Goal: Book appointment/travel/reservation

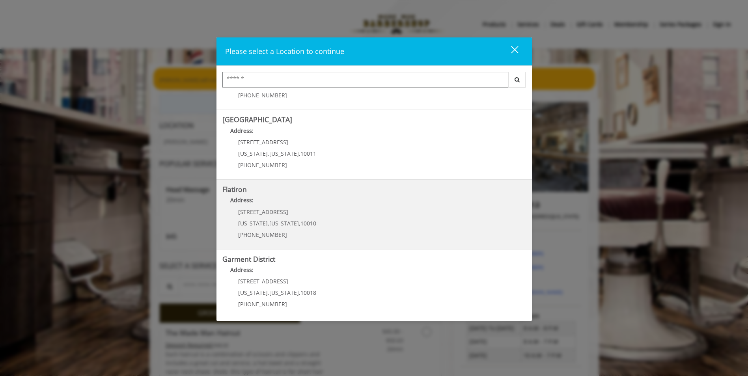
scroll to position [123, 0]
click at [351, 228] on "Flatiron Address: 10 E 23rd St New York , New York , 10010 (917) 475-1765" at bounding box center [373, 213] width 303 height 58
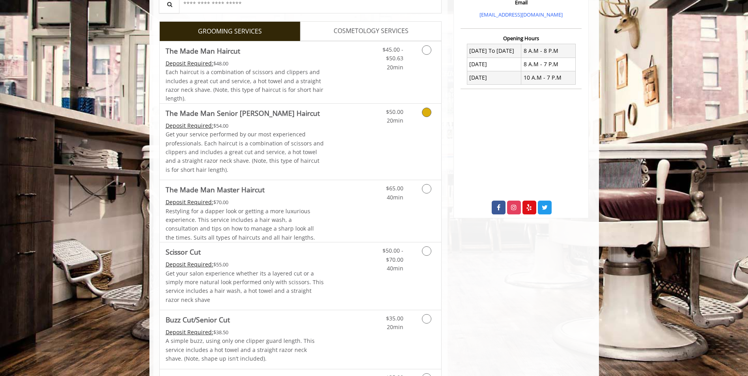
scroll to position [239, 0]
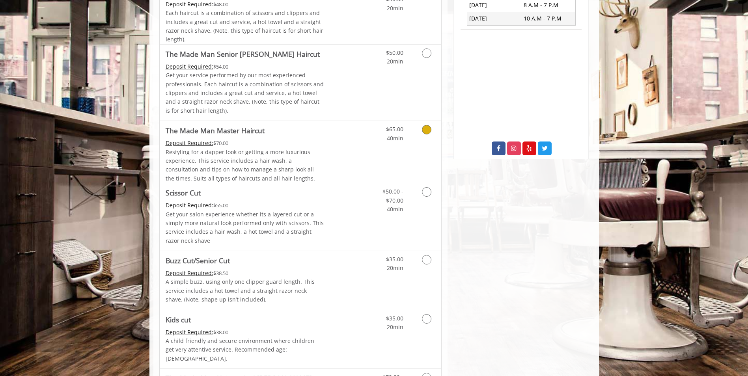
click at [278, 173] on span "Restyling for a dapper look or getting a more luxurious experience. This servic…" at bounding box center [240, 165] width 149 height 34
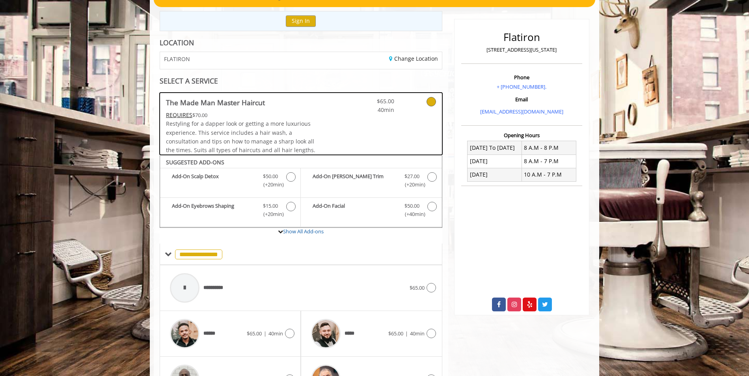
scroll to position [37, 0]
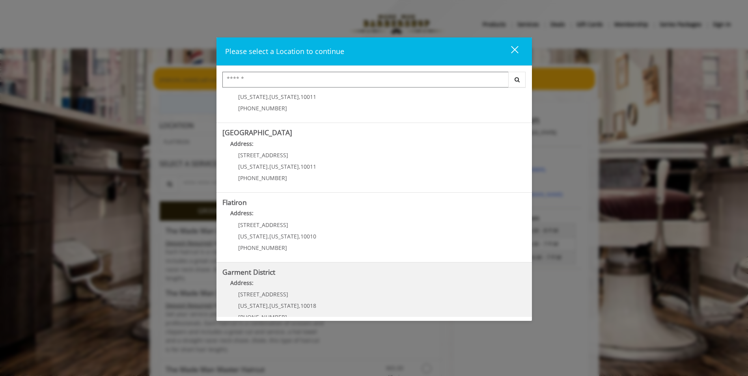
scroll to position [123, 0]
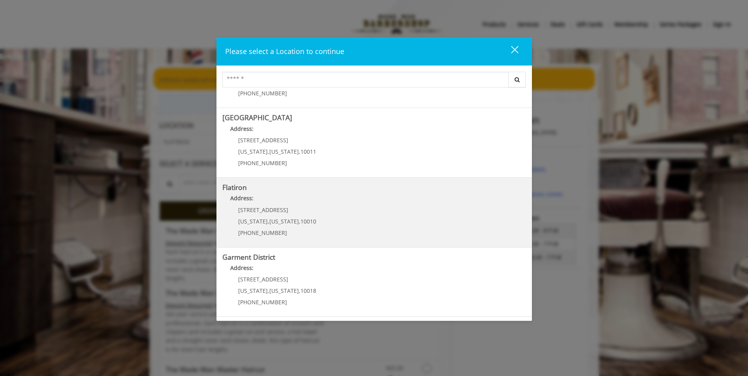
click at [303, 212] on p "10 E 23rd St" at bounding box center [277, 210] width 78 height 6
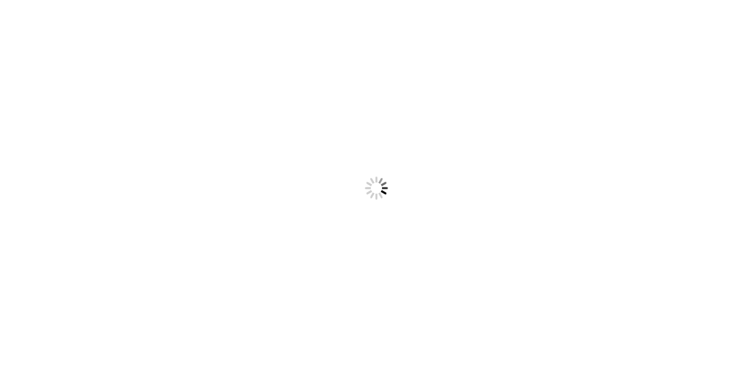
click at [327, 210] on body "Something went wrong! Try reload" at bounding box center [376, 188] width 753 height 376
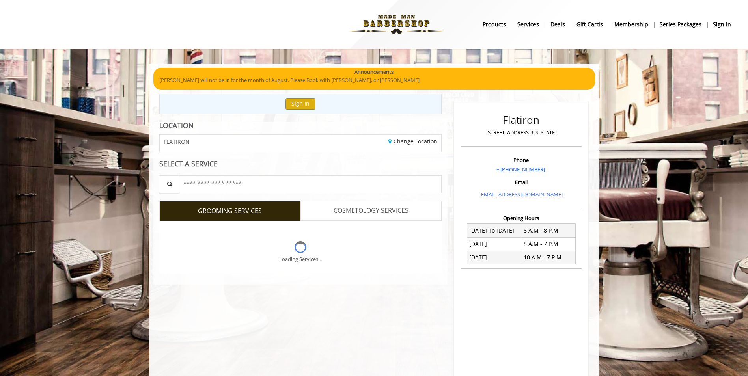
click at [324, 210] on link "COSMETOLOGY SERVICES" at bounding box center [370, 211] width 141 height 20
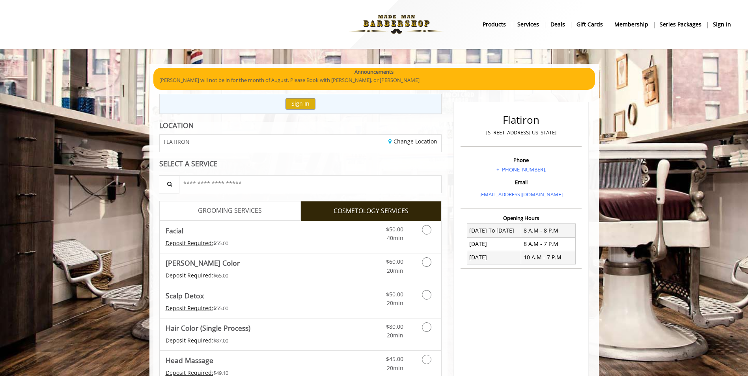
click at [270, 208] on link "GROOMING SERVICES" at bounding box center [229, 211] width 141 height 20
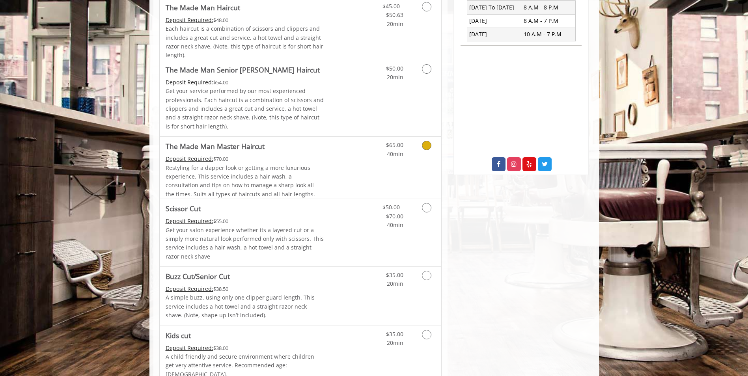
scroll to position [236, 0]
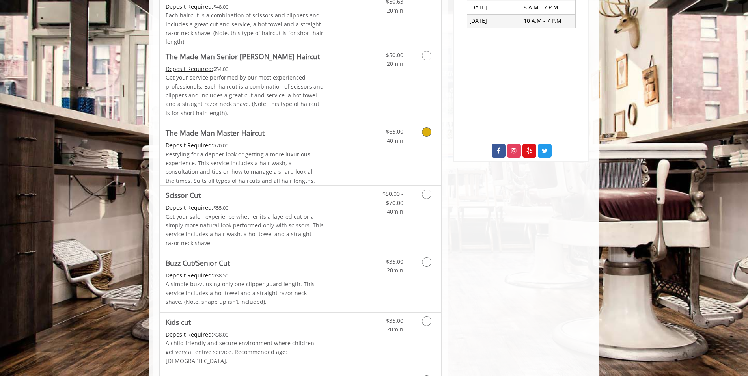
drag, startPoint x: 276, startPoint y: 166, endPoint x: 248, endPoint y: 198, distance: 42.7
click at [248, 198] on span "Scissor Cut" at bounding box center [245, 195] width 158 height 11
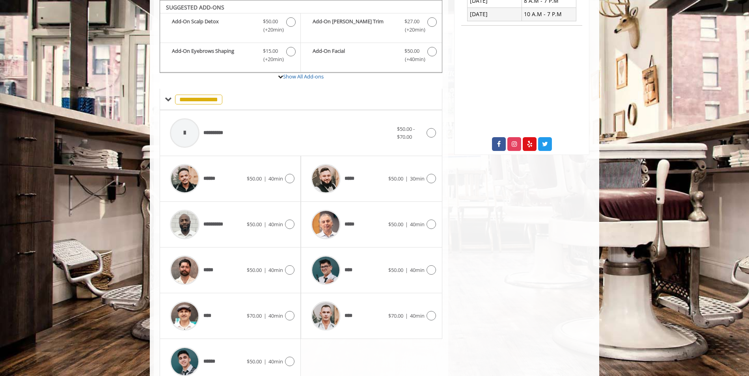
scroll to position [279, 0]
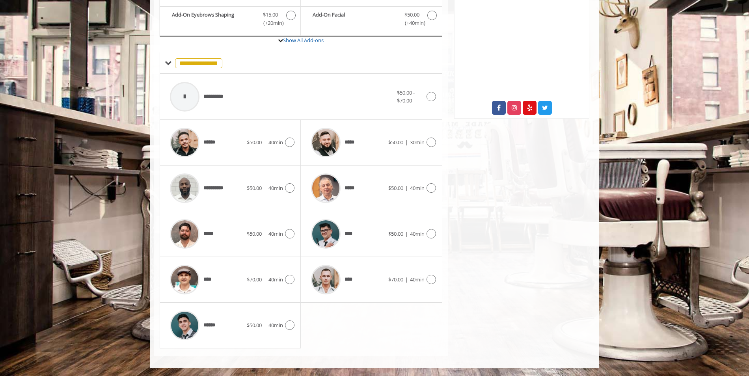
click at [342, 305] on div "**********" at bounding box center [301, 211] width 283 height 274
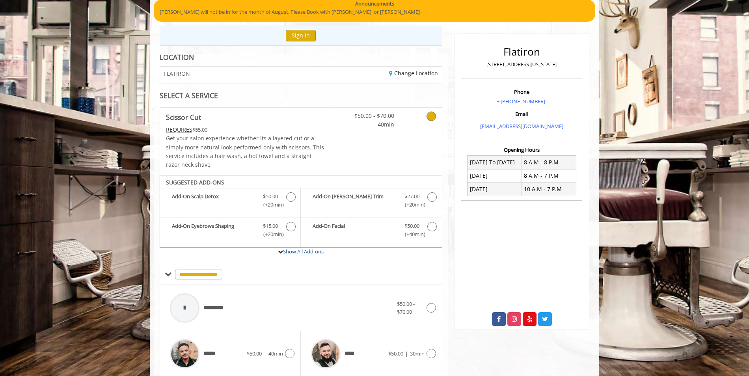
scroll to position [82, 0]
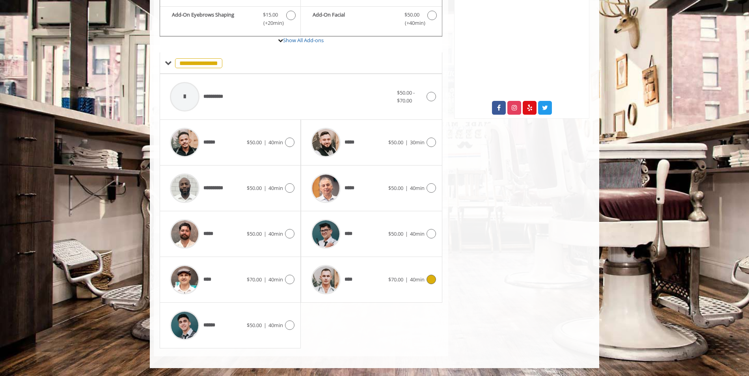
click at [337, 285] on img at bounding box center [326, 280] width 30 height 30
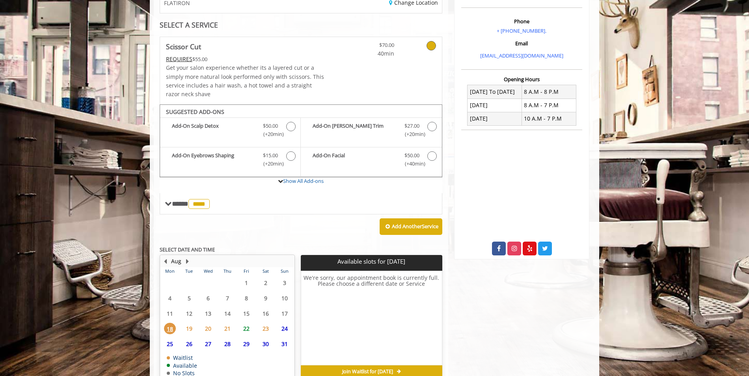
scroll to position [180, 0]
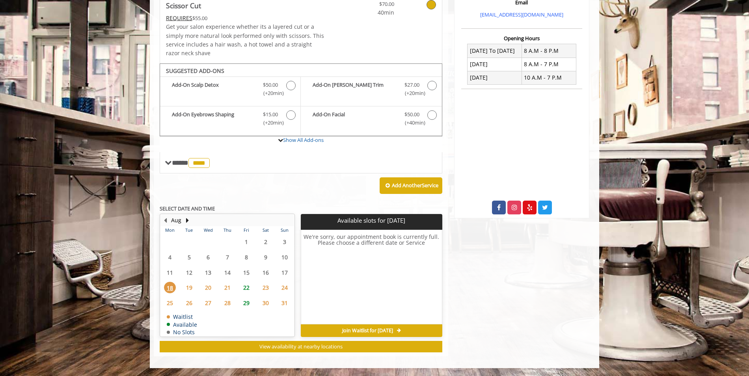
click at [188, 288] on span "19" at bounding box center [189, 287] width 12 height 11
click at [170, 286] on span "18" at bounding box center [170, 287] width 12 height 11
click at [202, 286] on div "20" at bounding box center [208, 287] width 16 height 11
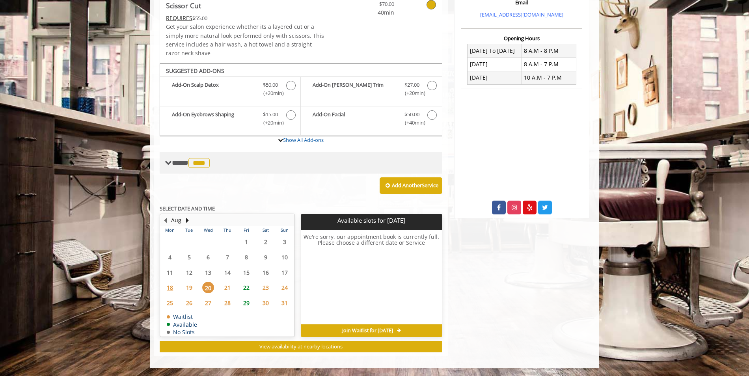
click at [193, 164] on span "****" at bounding box center [198, 163] width 21 height 10
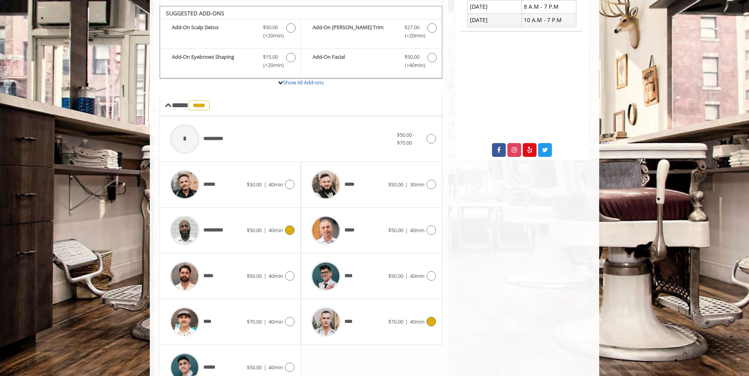
scroll to position [259, 0]
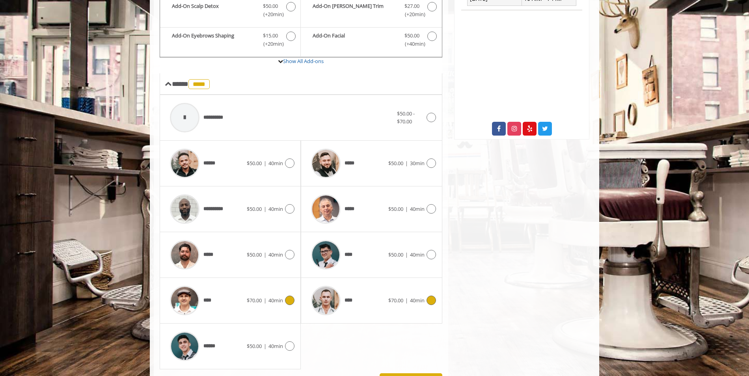
click at [256, 298] on span "$70.00" at bounding box center [254, 300] width 15 height 7
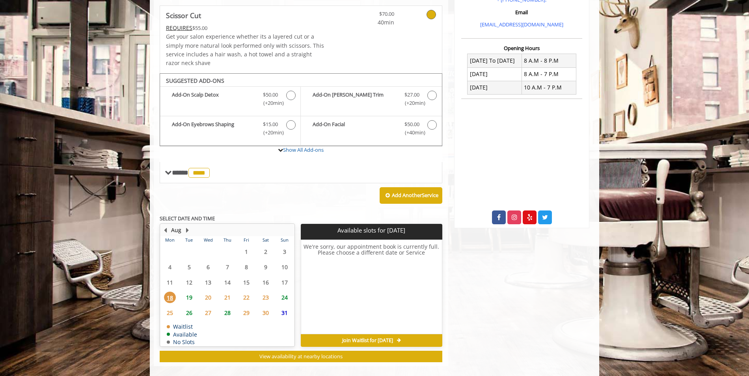
scroll to position [180, 0]
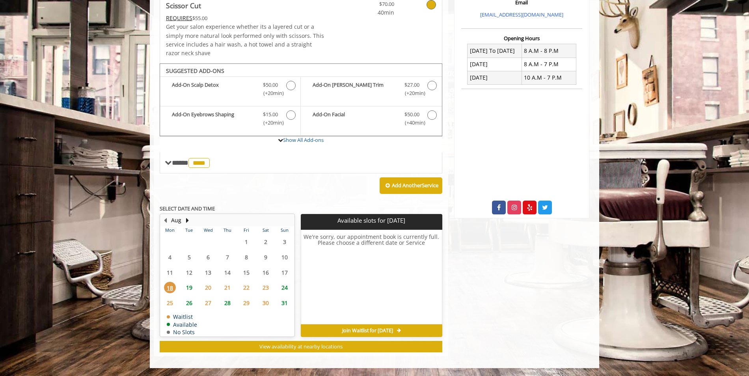
click at [185, 286] on span "19" at bounding box center [189, 287] width 12 height 11
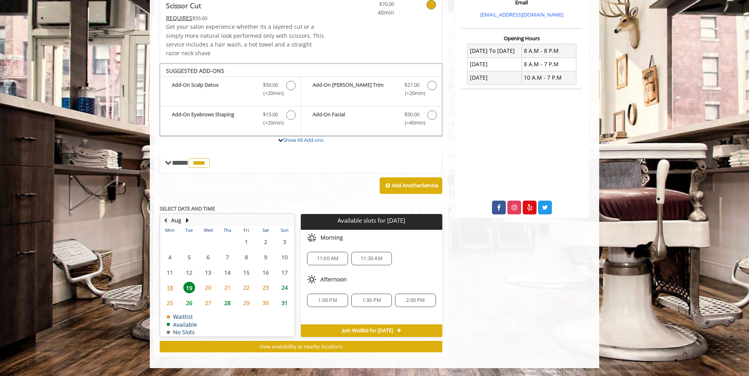
click at [206, 210] on b "SELECT DATE AND TIME" at bounding box center [187, 208] width 55 height 7
click at [177, 207] on b "SELECT DATE AND TIME" at bounding box center [187, 208] width 55 height 7
click at [160, 209] on div "**********" at bounding box center [301, 149] width 294 height 414
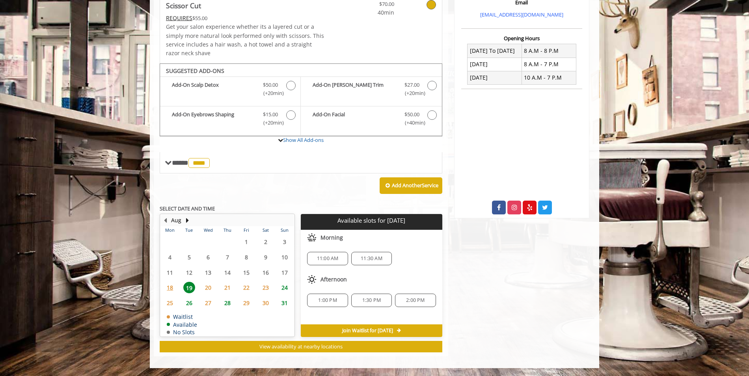
drag, startPoint x: 164, startPoint y: 208, endPoint x: 225, endPoint y: 208, distance: 61.1
click at [225, 208] on p "SELECT DATE AND TIME" at bounding box center [301, 209] width 283 height 6
click at [212, 208] on b "SELECT DATE AND TIME" at bounding box center [187, 208] width 55 height 7
drag, startPoint x: 210, startPoint y: 209, endPoint x: 171, endPoint y: 209, distance: 38.6
click at [175, 209] on b "SELECT DATE AND TIME" at bounding box center [187, 208] width 55 height 7
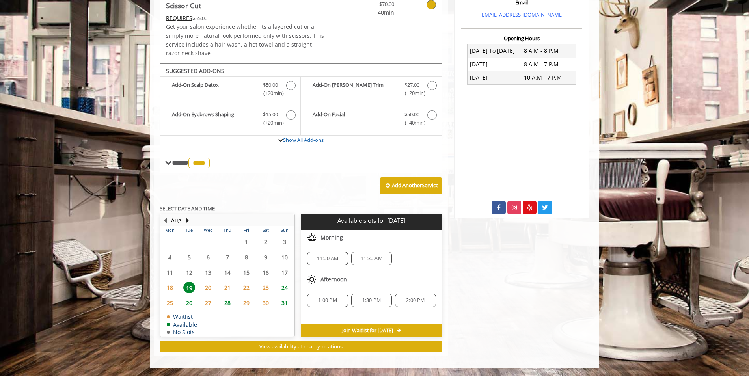
click at [163, 210] on b "SELECT DATE AND TIME" at bounding box center [187, 208] width 55 height 7
click at [350, 214] on div "Available slots for [DATE]" at bounding box center [371, 222] width 141 height 16
click at [346, 220] on p "Available slots for [DATE]" at bounding box center [371, 220] width 135 height 7
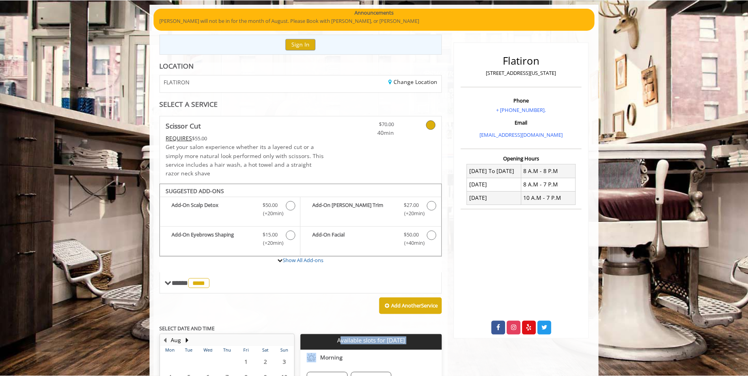
scroll to position [0, 0]
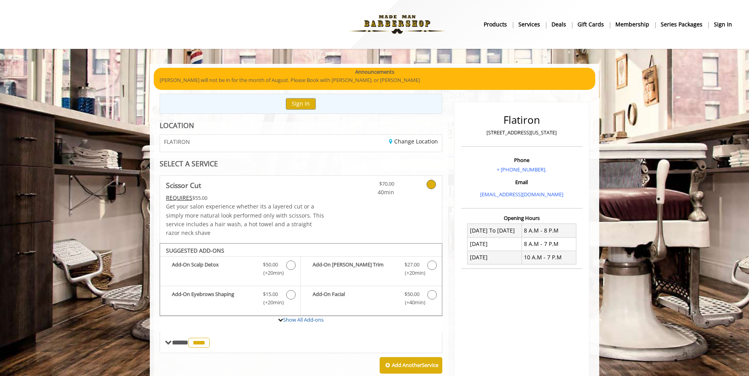
click at [216, 218] on p "Get your salon experience whether its a layered cut or a simply more natural lo…" at bounding box center [245, 219] width 158 height 35
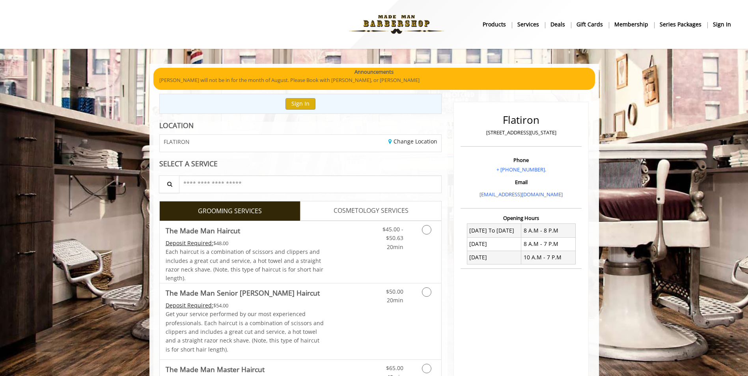
click at [226, 208] on span "GROOMING SERVICES" at bounding box center [230, 211] width 64 height 10
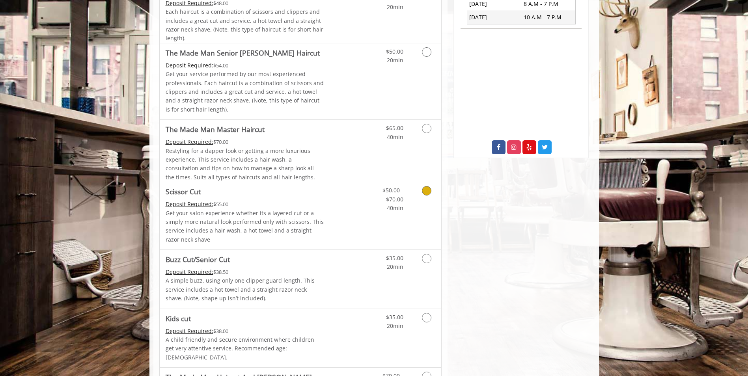
scroll to position [236, 0]
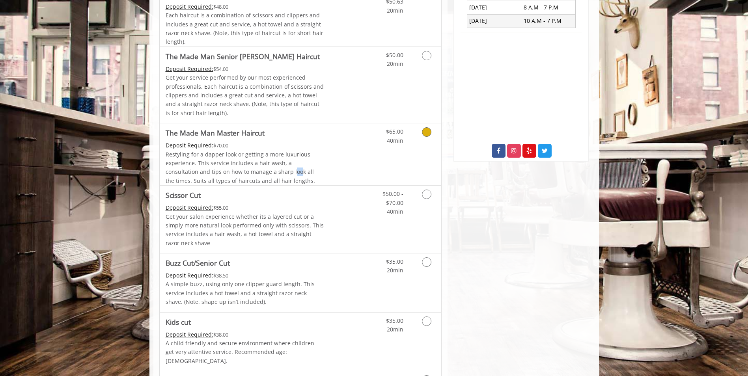
drag, startPoint x: 260, startPoint y: 171, endPoint x: 267, endPoint y: 171, distance: 6.3
drag, startPoint x: 267, startPoint y: 171, endPoint x: 554, endPoint y: 225, distance: 292.6
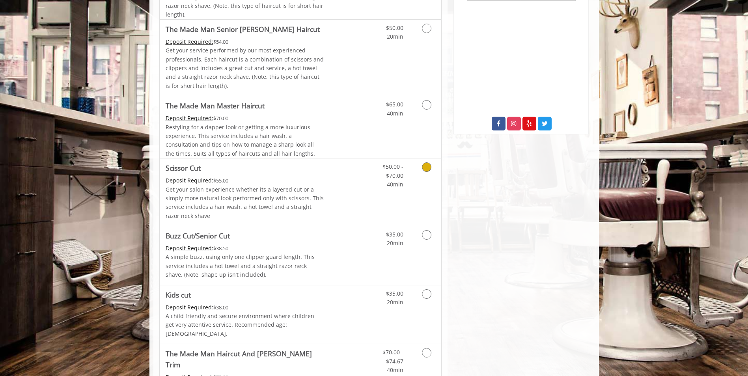
scroll to position [276, 0]
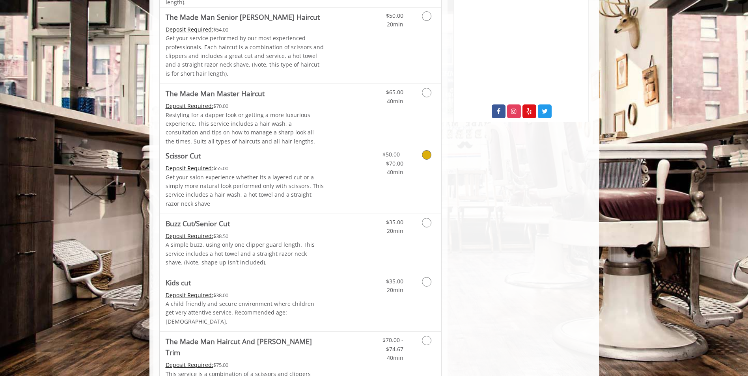
click at [231, 187] on p "Get your salon experience whether its a layered cut or a simply more natural lo…" at bounding box center [245, 190] width 158 height 35
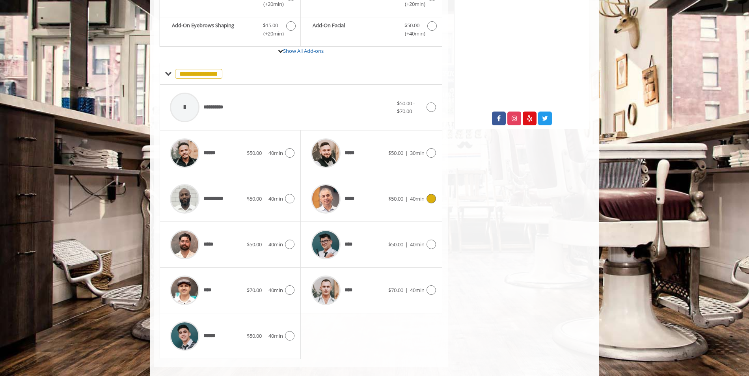
scroll to position [279, 0]
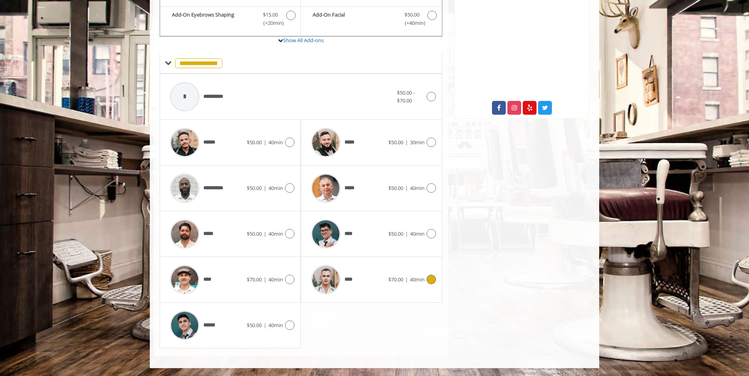
click at [325, 284] on img at bounding box center [326, 280] width 30 height 30
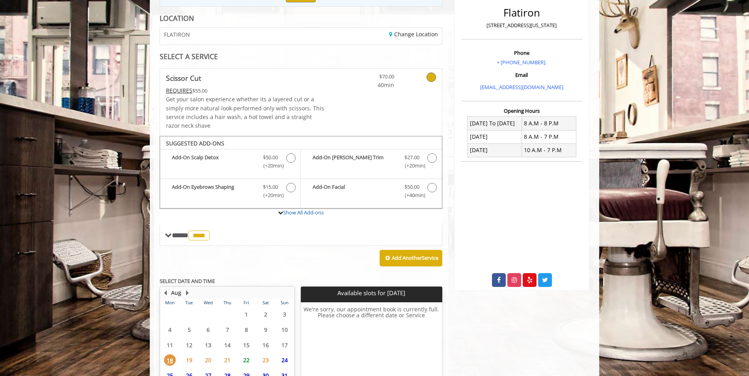
scroll to position [180, 0]
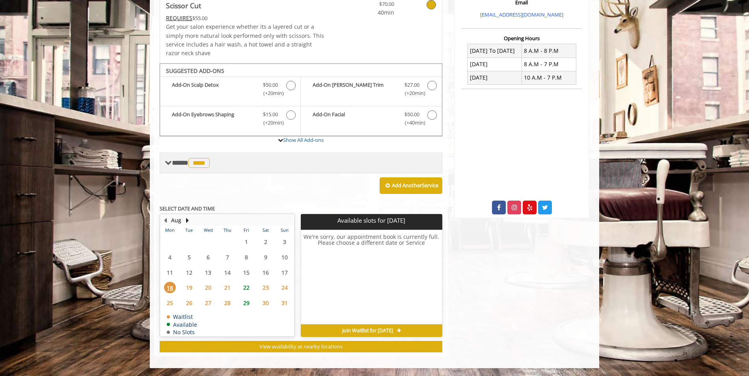
click at [207, 171] on div "**** **** ********" at bounding box center [301, 162] width 283 height 21
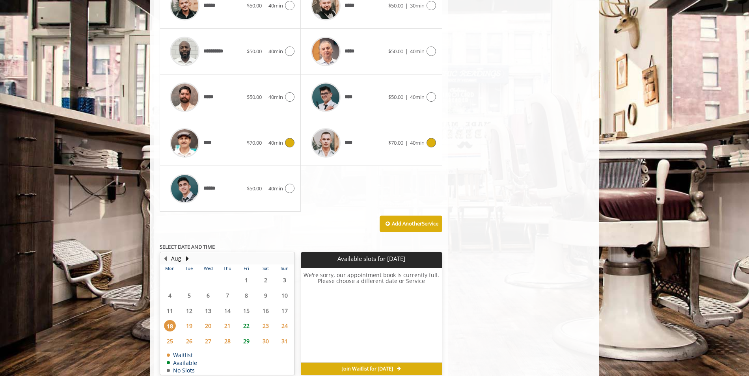
click at [234, 156] on div "****" at bounding box center [206, 142] width 81 height 37
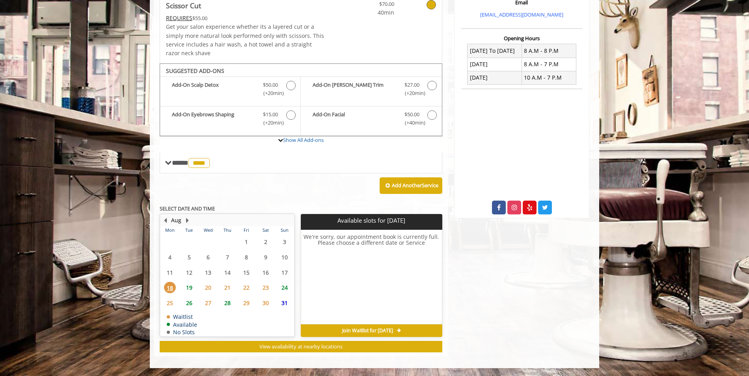
click at [188, 289] on span "19" at bounding box center [189, 287] width 12 height 11
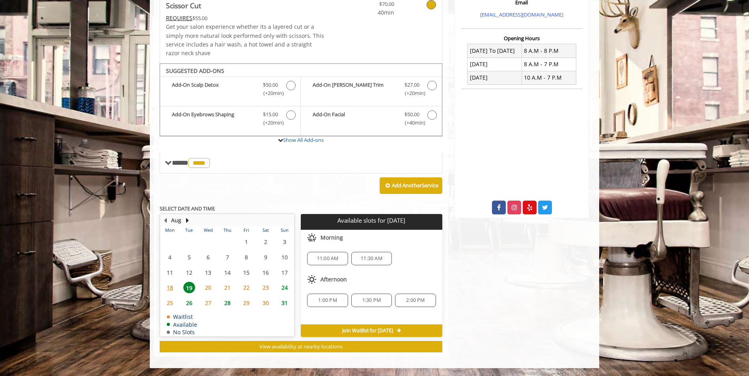
click at [189, 288] on span "19" at bounding box center [189, 287] width 12 height 11
click at [189, 303] on span "26" at bounding box center [189, 302] width 12 height 11
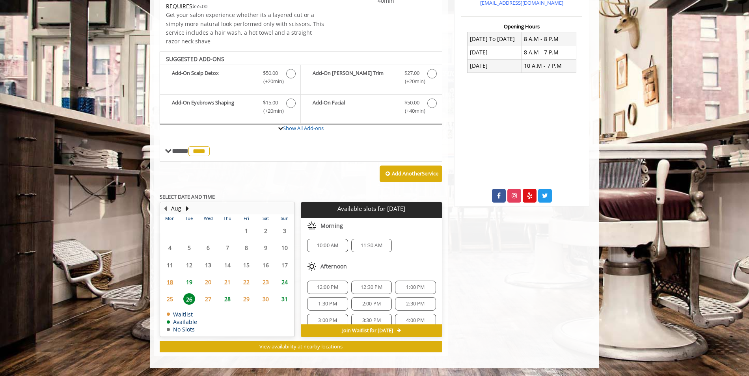
scroll to position [0, 0]
click at [191, 283] on span "19" at bounding box center [189, 281] width 12 height 11
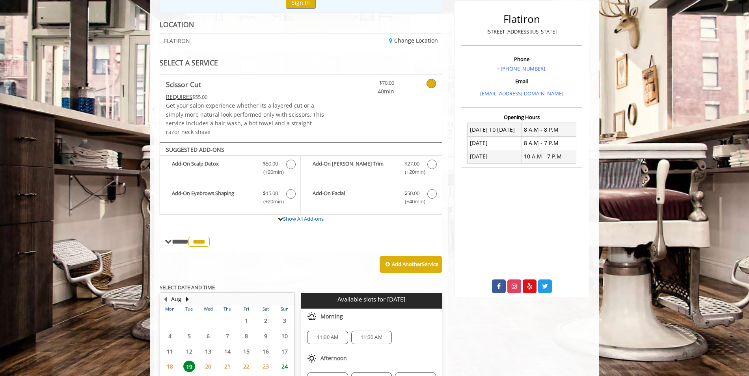
scroll to position [180, 0]
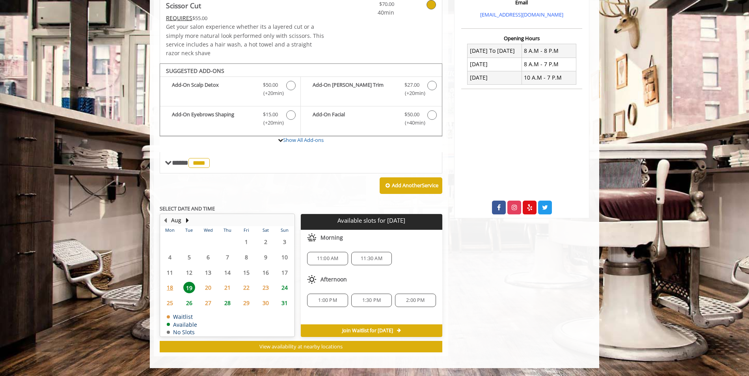
click at [315, 280] on img at bounding box center [311, 279] width 9 height 9
click at [333, 282] on span "Afternoon" at bounding box center [333, 279] width 26 height 6
drag, startPoint x: 324, startPoint y: 240, endPoint x: 341, endPoint y: 239, distance: 17.4
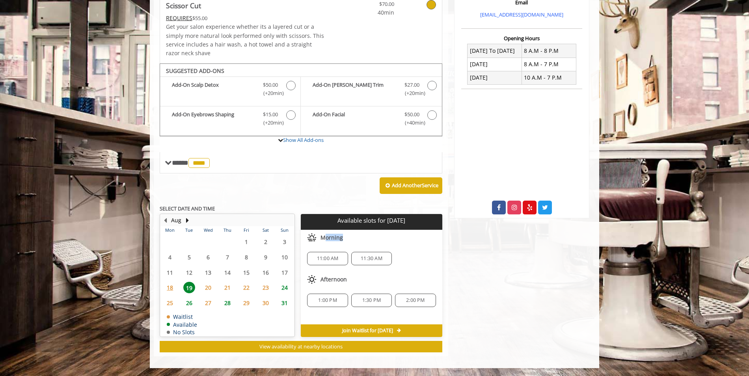
click at [341, 239] on span "Morning" at bounding box center [331, 237] width 22 height 6
click at [338, 238] on span "Morning" at bounding box center [331, 237] width 22 height 6
drag, startPoint x: 339, startPoint y: 238, endPoint x: 325, endPoint y: 238, distance: 14.2
click at [325, 238] on span "Morning" at bounding box center [331, 237] width 22 height 6
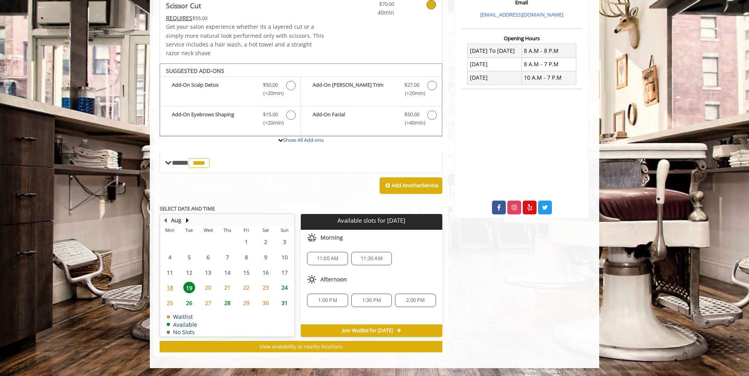
click at [374, 259] on span "11:30 AM" at bounding box center [372, 258] width 22 height 6
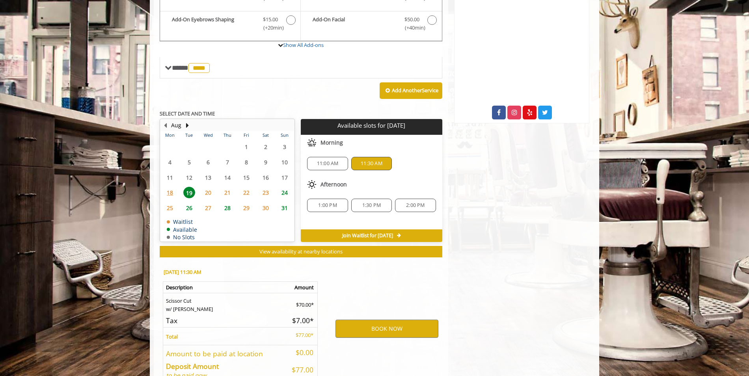
scroll to position [322, 0]
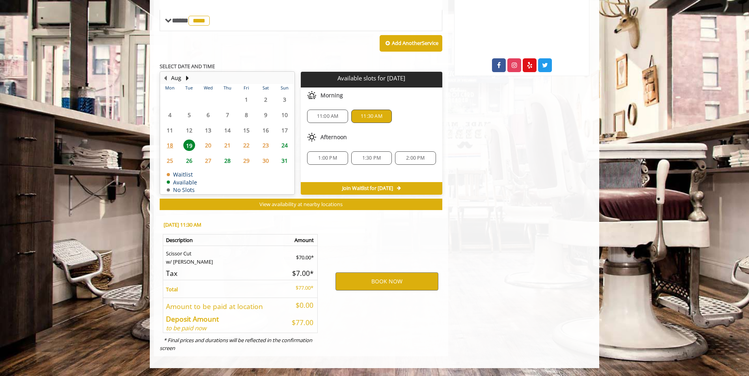
click at [303, 289] on p "$77.00*" at bounding box center [300, 288] width 27 height 8
click at [301, 319] on h5 "$77.00" at bounding box center [300, 322] width 27 height 7
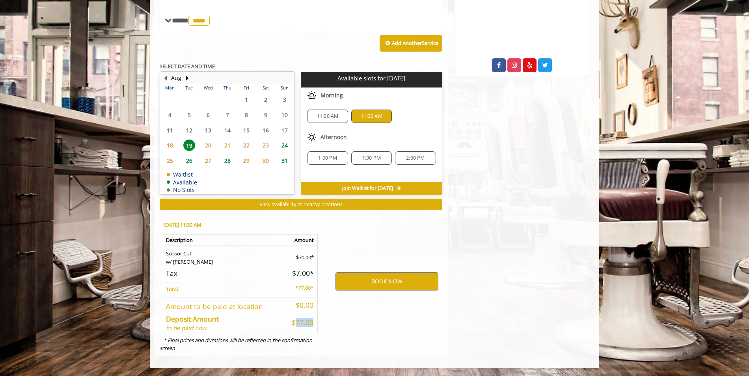
click at [301, 319] on h5 "$77.00" at bounding box center [300, 322] width 27 height 7
click at [302, 261] on td "$70.00*" at bounding box center [300, 256] width 33 height 20
click at [308, 238] on b "Amount" at bounding box center [303, 239] width 19 height 7
click at [308, 239] on b "Amount" at bounding box center [303, 239] width 19 height 7
click at [307, 239] on b "Amount" at bounding box center [303, 239] width 19 height 7
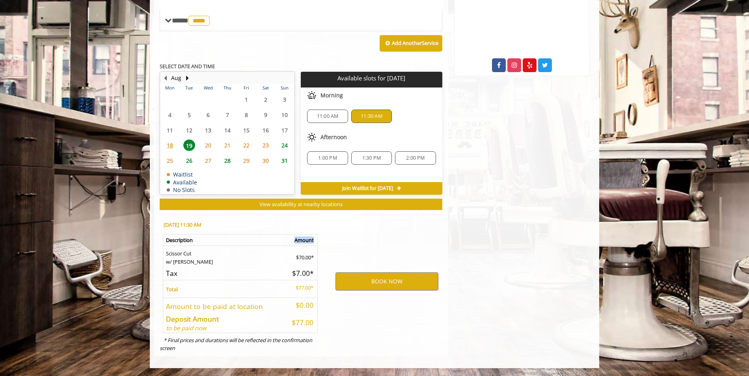
click at [300, 240] on b "Amount" at bounding box center [303, 239] width 19 height 7
drag, startPoint x: 297, startPoint y: 241, endPoint x: 312, endPoint y: 241, distance: 15.4
click at [310, 241] on b "Amount" at bounding box center [303, 239] width 19 height 7
drag, startPoint x: 313, startPoint y: 241, endPoint x: 292, endPoint y: 240, distance: 21.3
click at [293, 240] on p "Amount" at bounding box center [300, 240] width 27 height 6
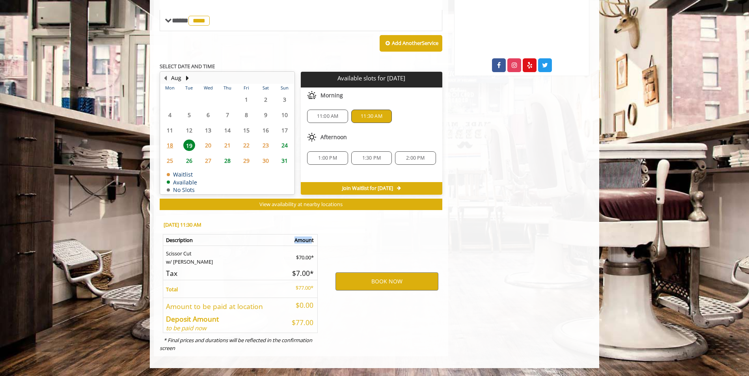
click at [296, 242] on b "Amount" at bounding box center [303, 239] width 19 height 7
drag, startPoint x: 166, startPoint y: 226, endPoint x: 227, endPoint y: 227, distance: 61.5
click at [201, 227] on b "[DATE] 11:30 AM" at bounding box center [183, 224] width 38 height 7
click at [226, 228] on div "[DATE] 11:30 AM" at bounding box center [240, 226] width 160 height 16
click at [201, 226] on b "[DATE] 11:30 AM" at bounding box center [183, 224] width 38 height 7
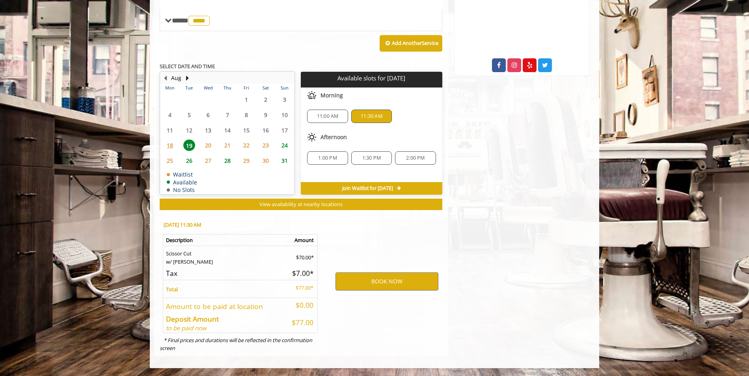
drag, startPoint x: 230, startPoint y: 226, endPoint x: 167, endPoint y: 224, distance: 62.3
click at [168, 224] on b "[DATE] 11:30 AM" at bounding box center [183, 224] width 38 height 7
click at [169, 224] on b "[DATE] 11:30 AM" at bounding box center [183, 224] width 38 height 7
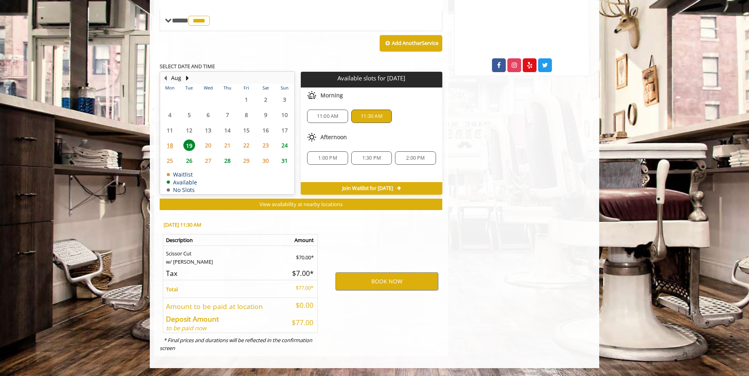
click at [169, 224] on b "[DATE] 11:30 AM" at bounding box center [183, 224] width 38 height 7
click at [184, 251] on td "Scissor Cut w/ [PERSON_NAME]" at bounding box center [223, 256] width 121 height 20
click at [185, 251] on td "Scissor Cut w/ [PERSON_NAME]" at bounding box center [223, 256] width 121 height 20
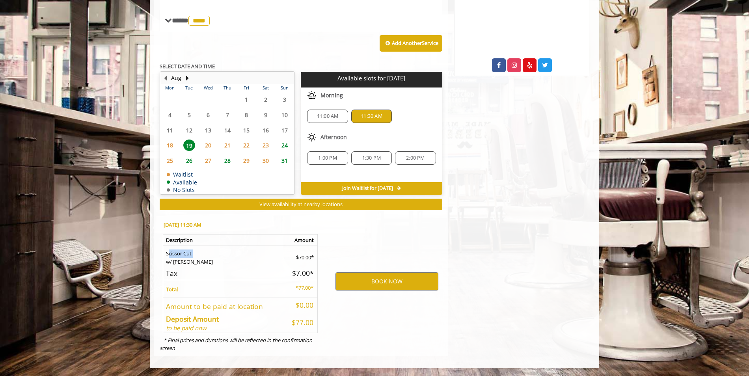
click at [185, 252] on td "Scissor Cut w/ [PERSON_NAME]" at bounding box center [223, 256] width 121 height 20
click at [292, 255] on td "$70.00*" at bounding box center [300, 256] width 33 height 20
click at [301, 257] on td "$70.00*" at bounding box center [300, 256] width 33 height 20
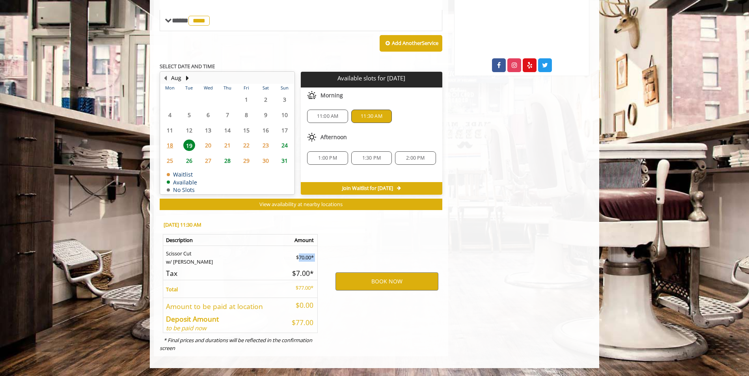
click at [302, 257] on td "$70.00*" at bounding box center [300, 256] width 33 height 20
click at [316, 259] on td "$70.00*" at bounding box center [300, 256] width 33 height 20
drag, startPoint x: 314, startPoint y: 255, endPoint x: 157, endPoint y: 254, distance: 157.6
click at [157, 254] on div "[DATE] 11:30 AM Description Amount Scissor Cut w/ [PERSON_NAME] $70.00* Tax $7.…" at bounding box center [240, 285] width 172 height 142
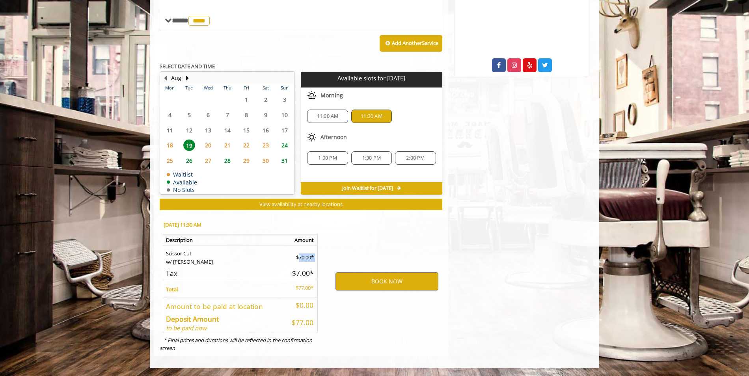
click at [175, 255] on td "Scissor Cut w/ [PERSON_NAME]" at bounding box center [223, 256] width 121 height 20
click at [305, 260] on td "$70.00*" at bounding box center [300, 256] width 33 height 20
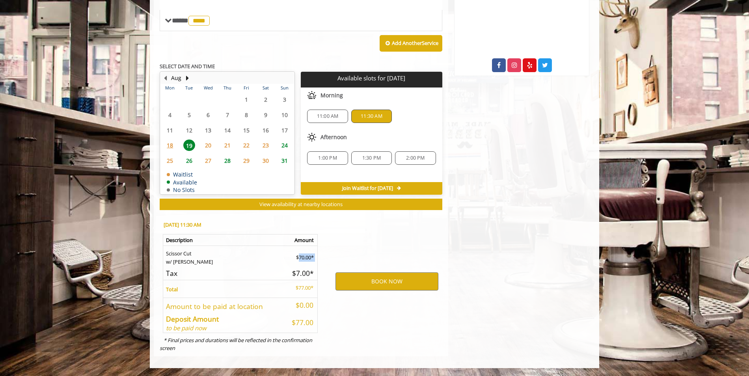
click at [304, 260] on td "$70.00*" at bounding box center [300, 256] width 33 height 20
drag, startPoint x: 323, startPoint y: 244, endPoint x: 324, endPoint y: 249, distance: 5.0
click at [324, 247] on div "[DATE] 11:30 AM Description Amount Scissor Cut w/ [PERSON_NAME] $70.00* Tax $7.…" at bounding box center [240, 285] width 172 height 142
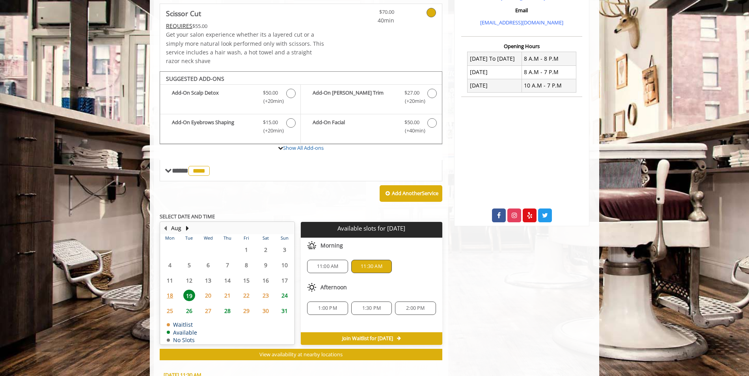
scroll to position [46, 0]
